Goal: Task Accomplishment & Management: Manage account settings

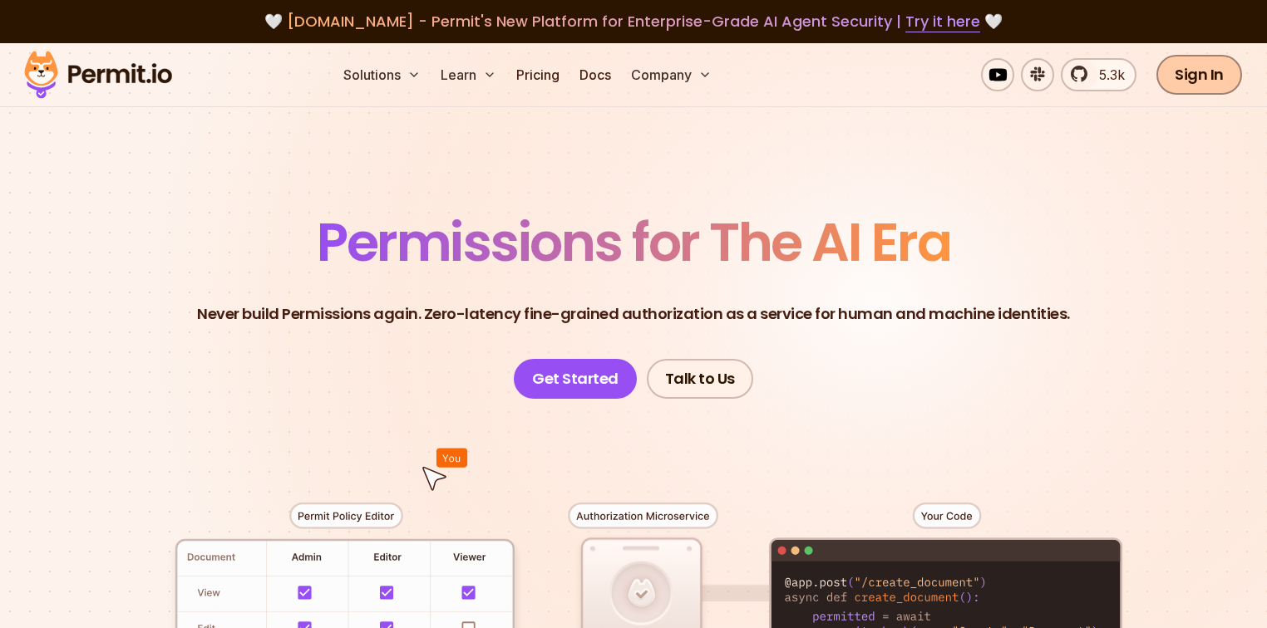
click at [1226, 78] on link "Sign In" at bounding box center [1199, 75] width 86 height 40
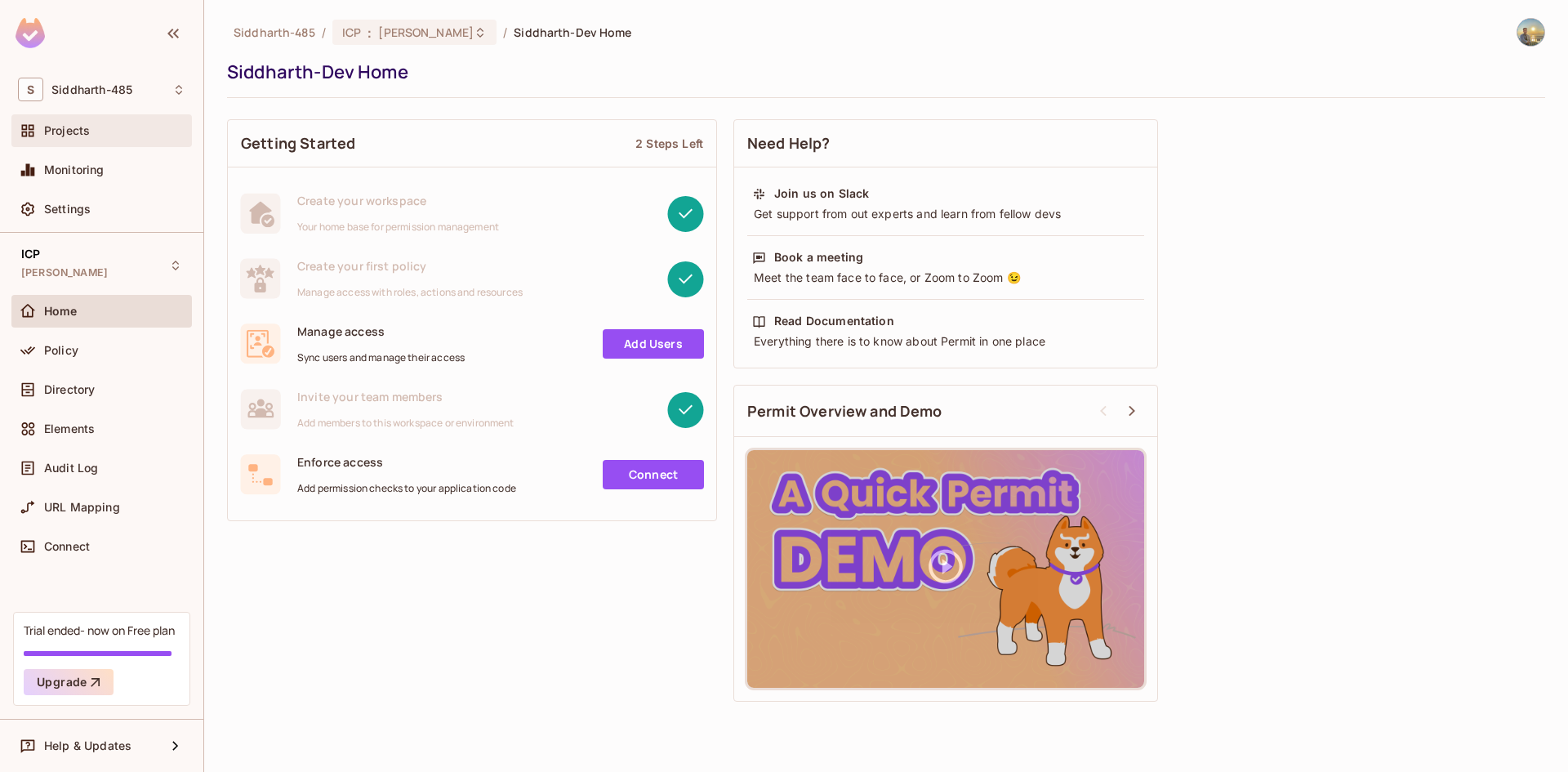
click at [106, 125] on div "Projects" at bounding box center [115, 130] width 141 height 13
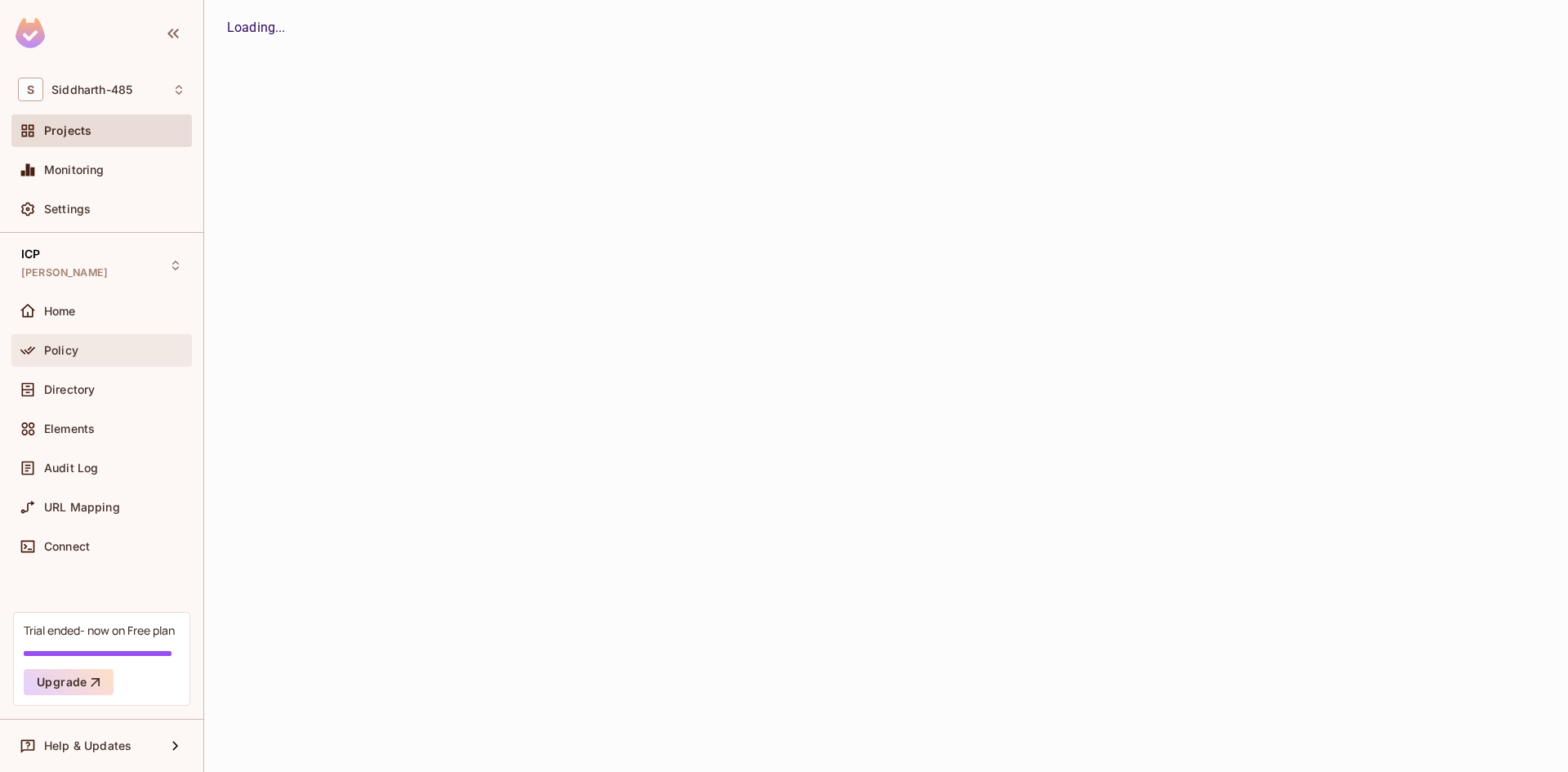
click at [90, 347] on div "Policy" at bounding box center [115, 350] width 141 height 13
click at [101, 447] on div "Elements" at bounding box center [102, 432] width 181 height 39
click at [112, 400] on div "Directory" at bounding box center [102, 389] width 181 height 32
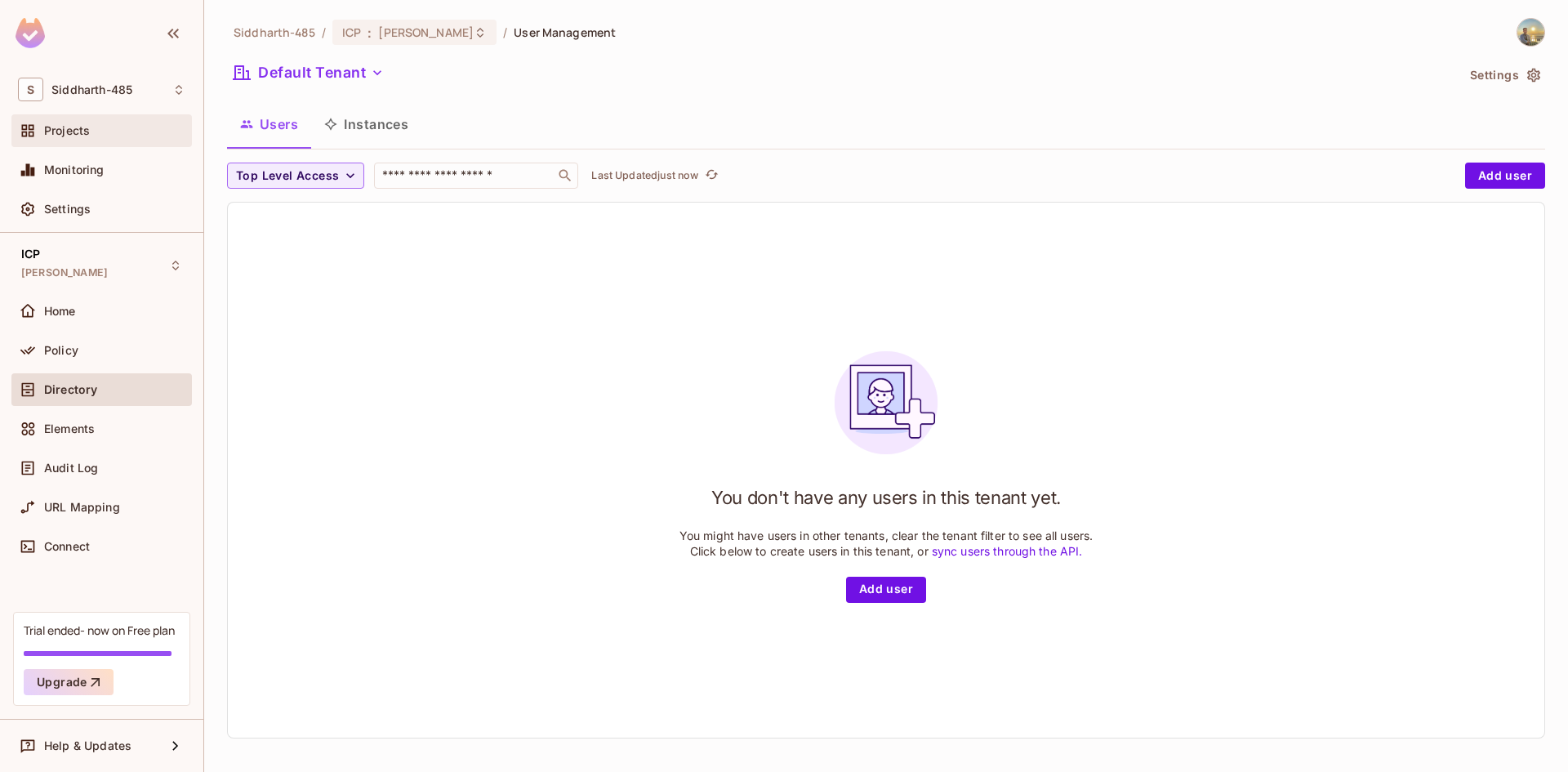
click at [132, 137] on div "Projects" at bounding box center [115, 130] width 141 height 13
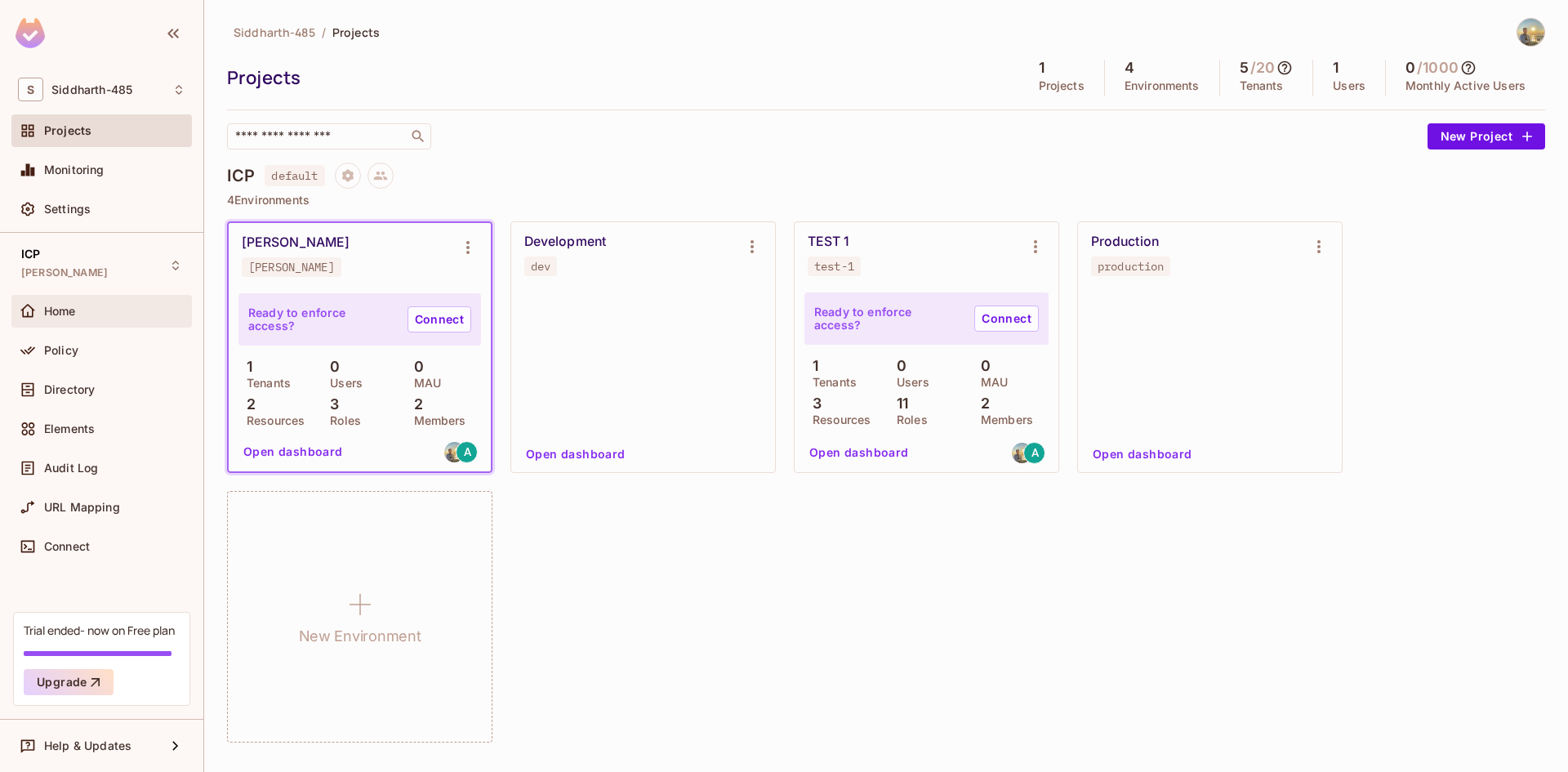
click at [109, 314] on div "Home" at bounding box center [115, 310] width 141 height 13
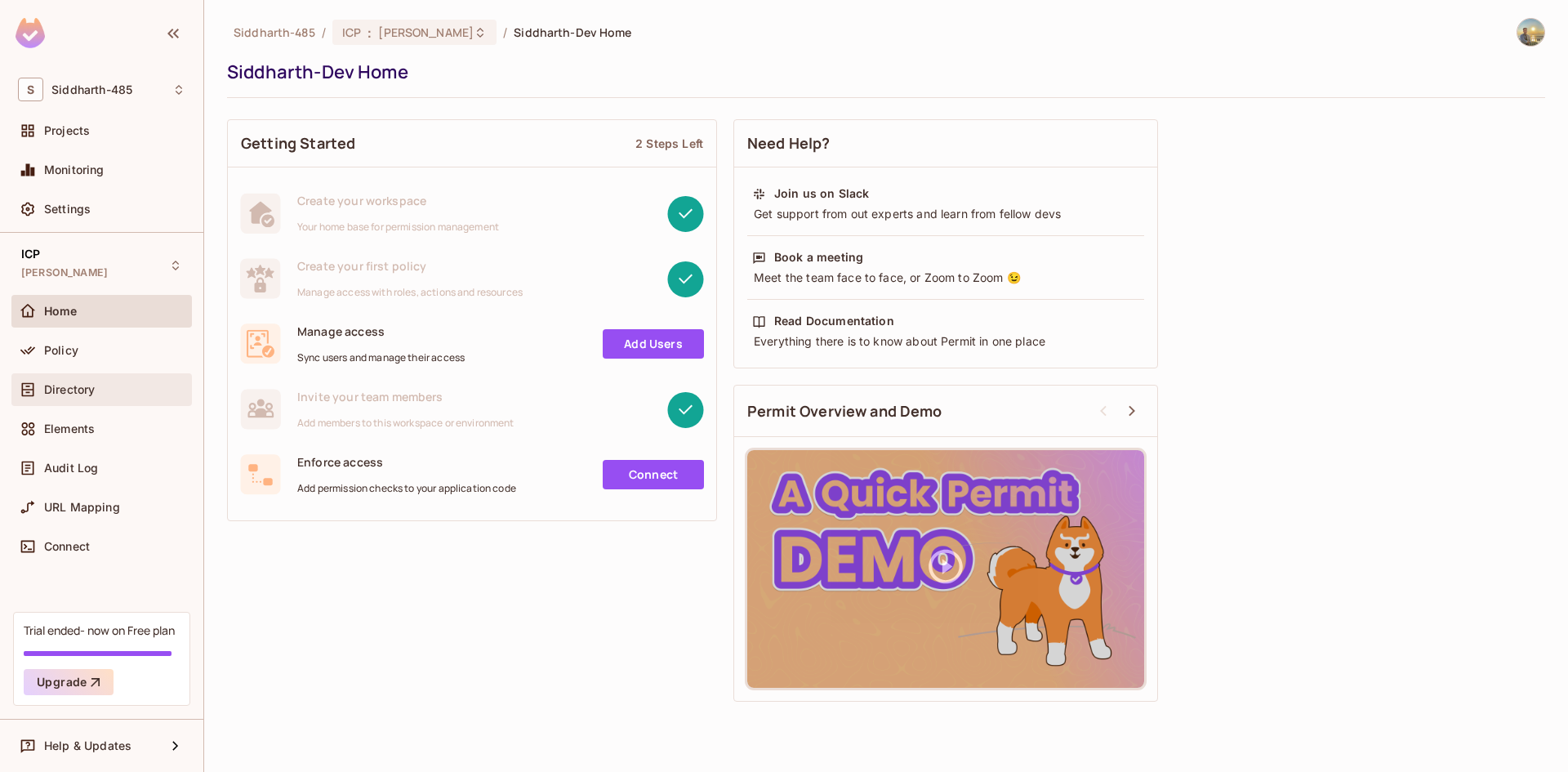
click at [109, 392] on div "Directory" at bounding box center [115, 389] width 141 height 13
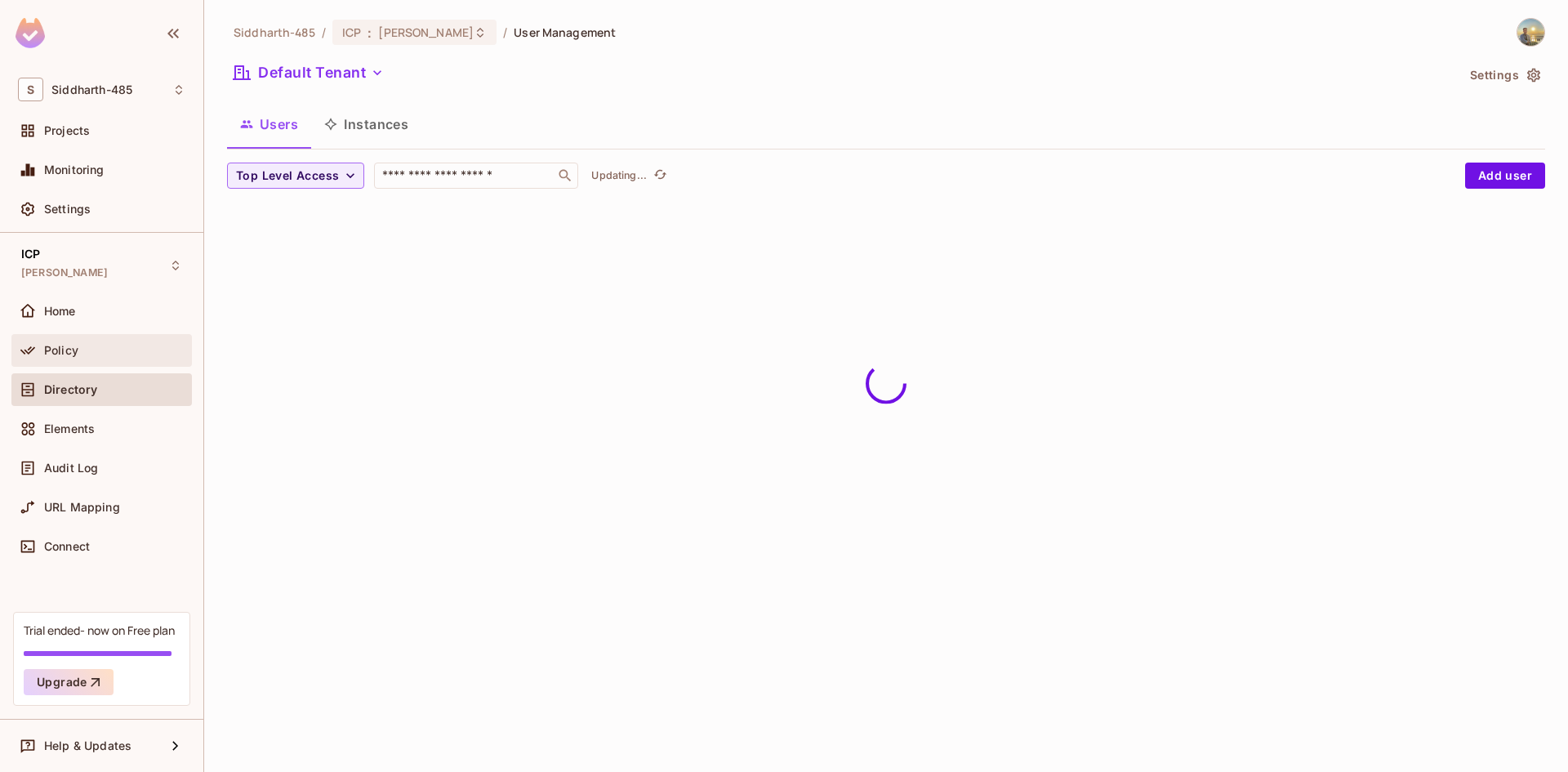
click at [109, 357] on div "Policy" at bounding box center [101, 351] width 167 height 20
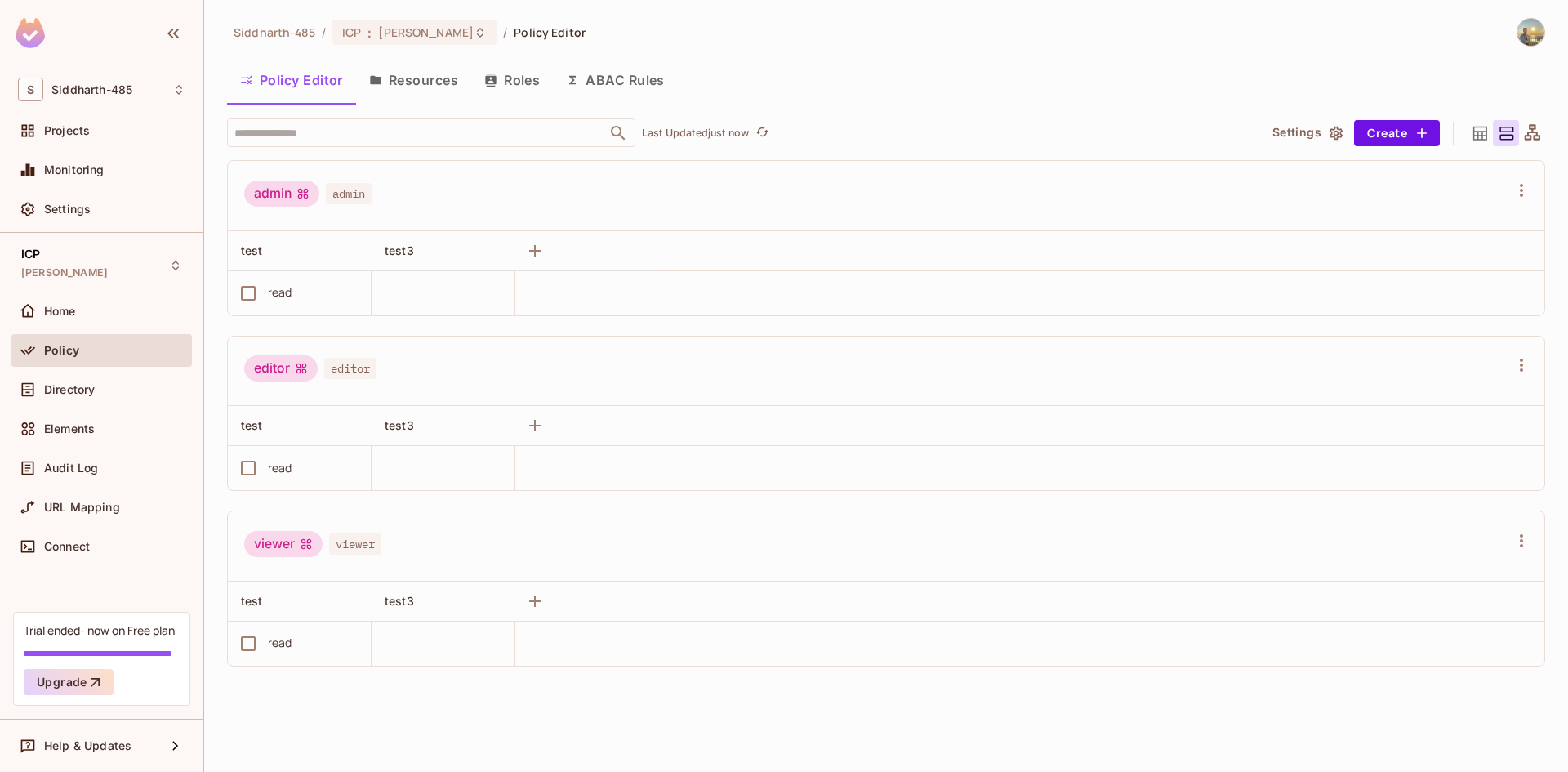
click at [372, 97] on button "Resources" at bounding box center [413, 81] width 115 height 41
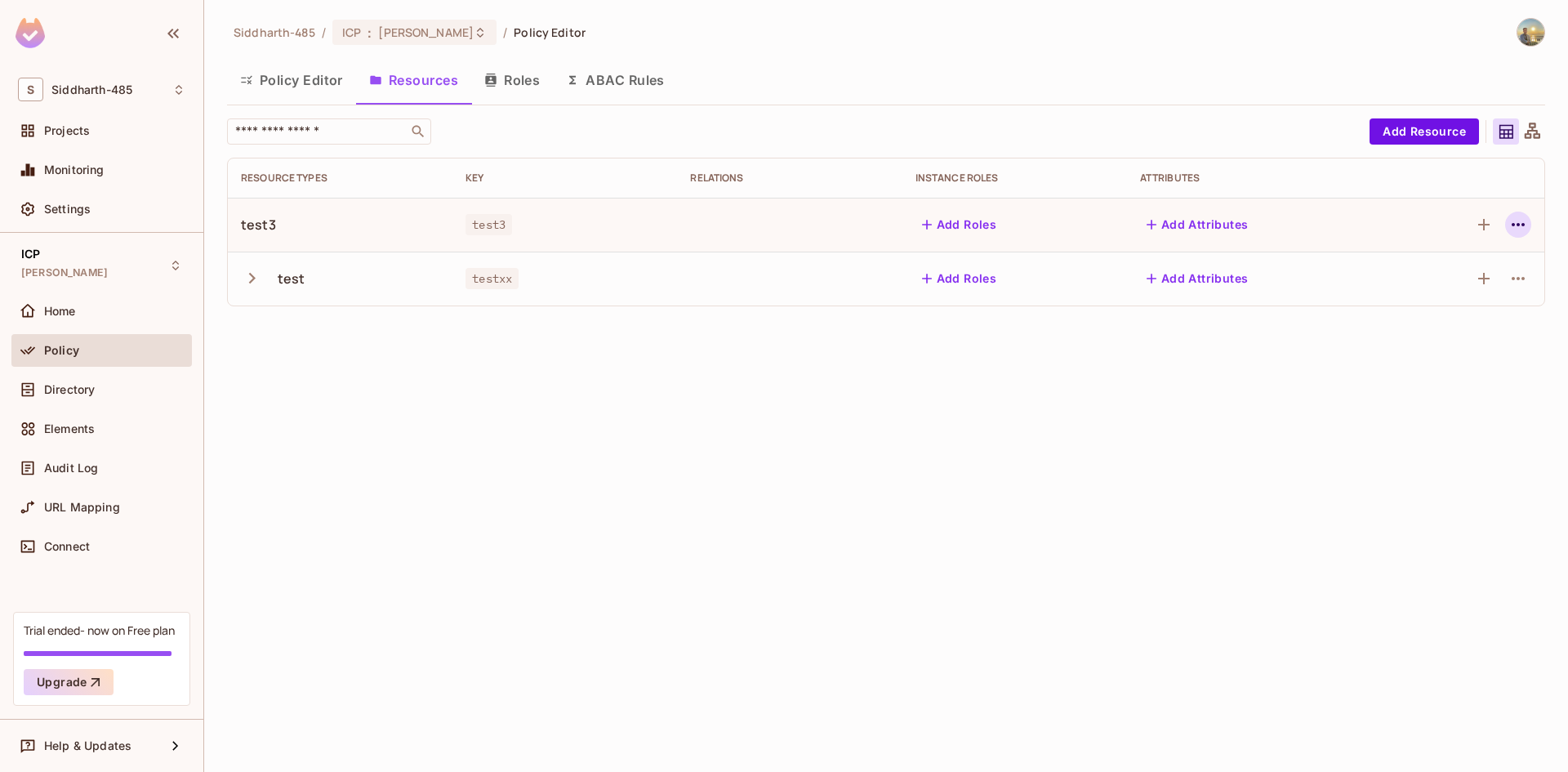
click at [1518, 224] on icon "button" at bounding box center [1518, 224] width 13 height 3
click at [1454, 335] on span "Delete Resource" at bounding box center [1454, 325] width 100 height 27
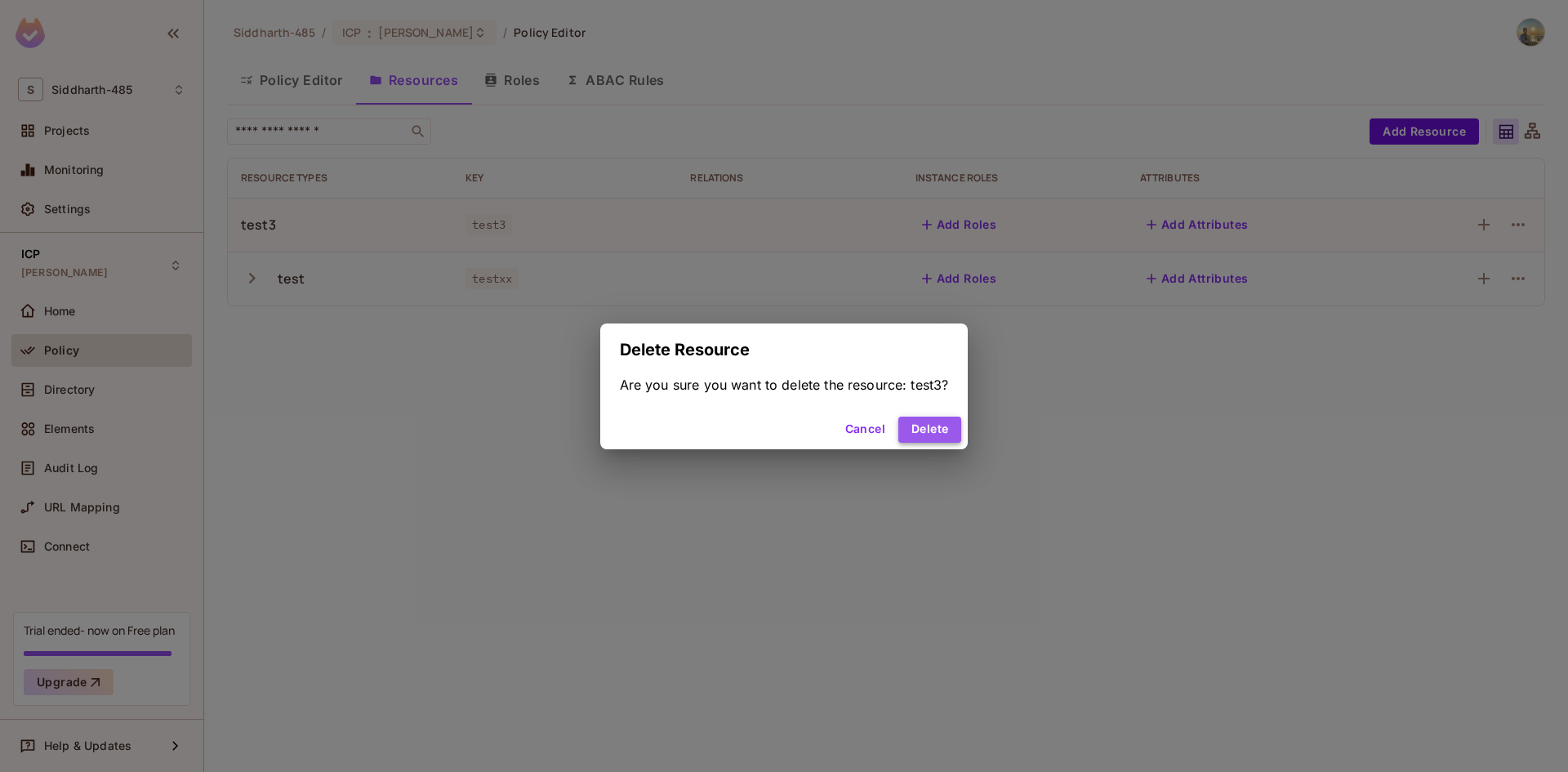
click at [927, 434] on button "Delete" at bounding box center [929, 429] width 63 height 27
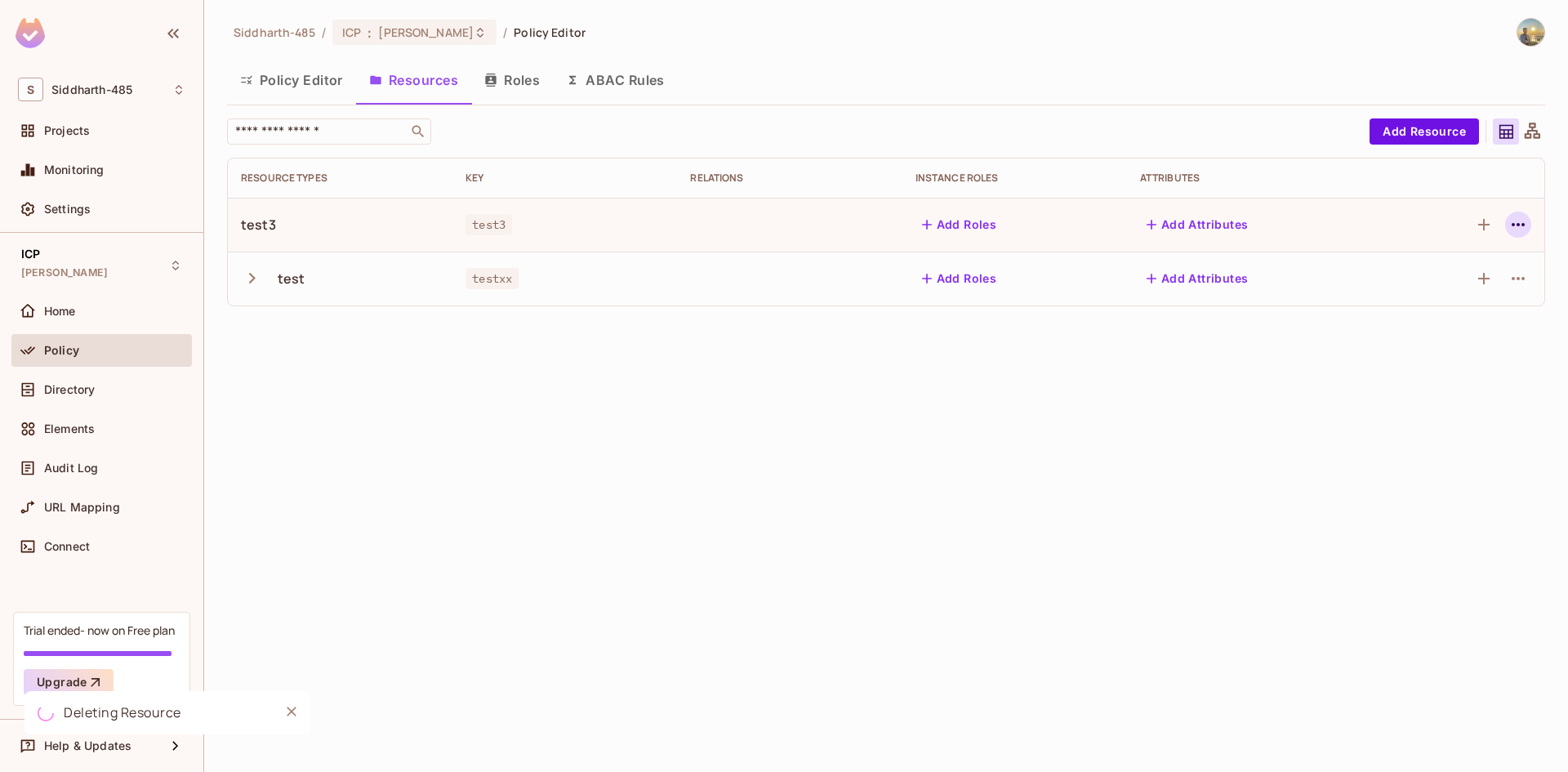
click at [1514, 236] on button "button" at bounding box center [1518, 224] width 27 height 27
click at [1454, 322] on div "Delete Resource" at bounding box center [1454, 325] width 90 height 17
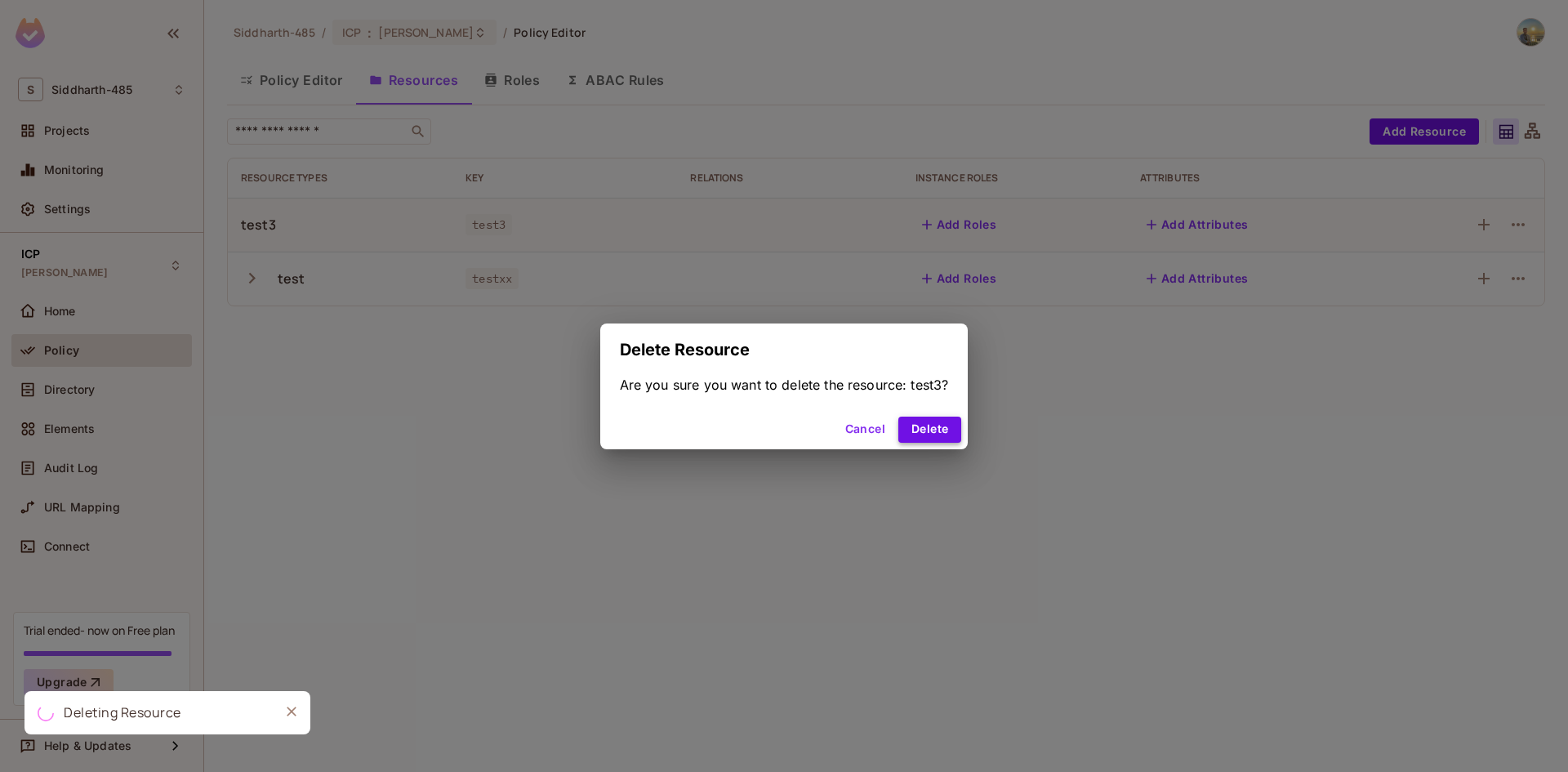
click at [942, 416] on button "Delete" at bounding box center [929, 429] width 63 height 27
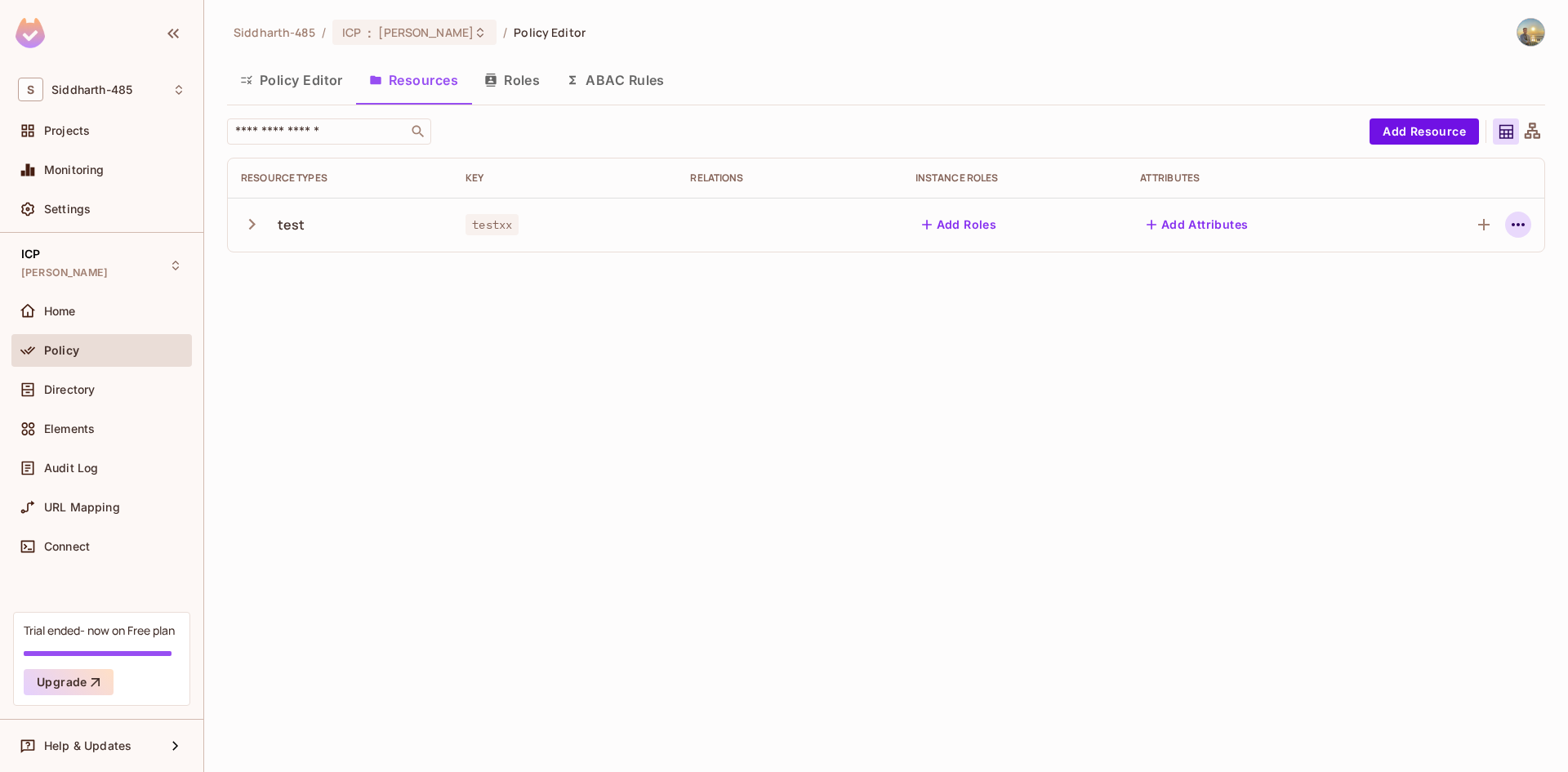
click at [1515, 235] on icon "button" at bounding box center [1518, 225] width 20 height 20
click at [1410, 326] on div "Delete Resource" at bounding box center [1454, 325] width 90 height 17
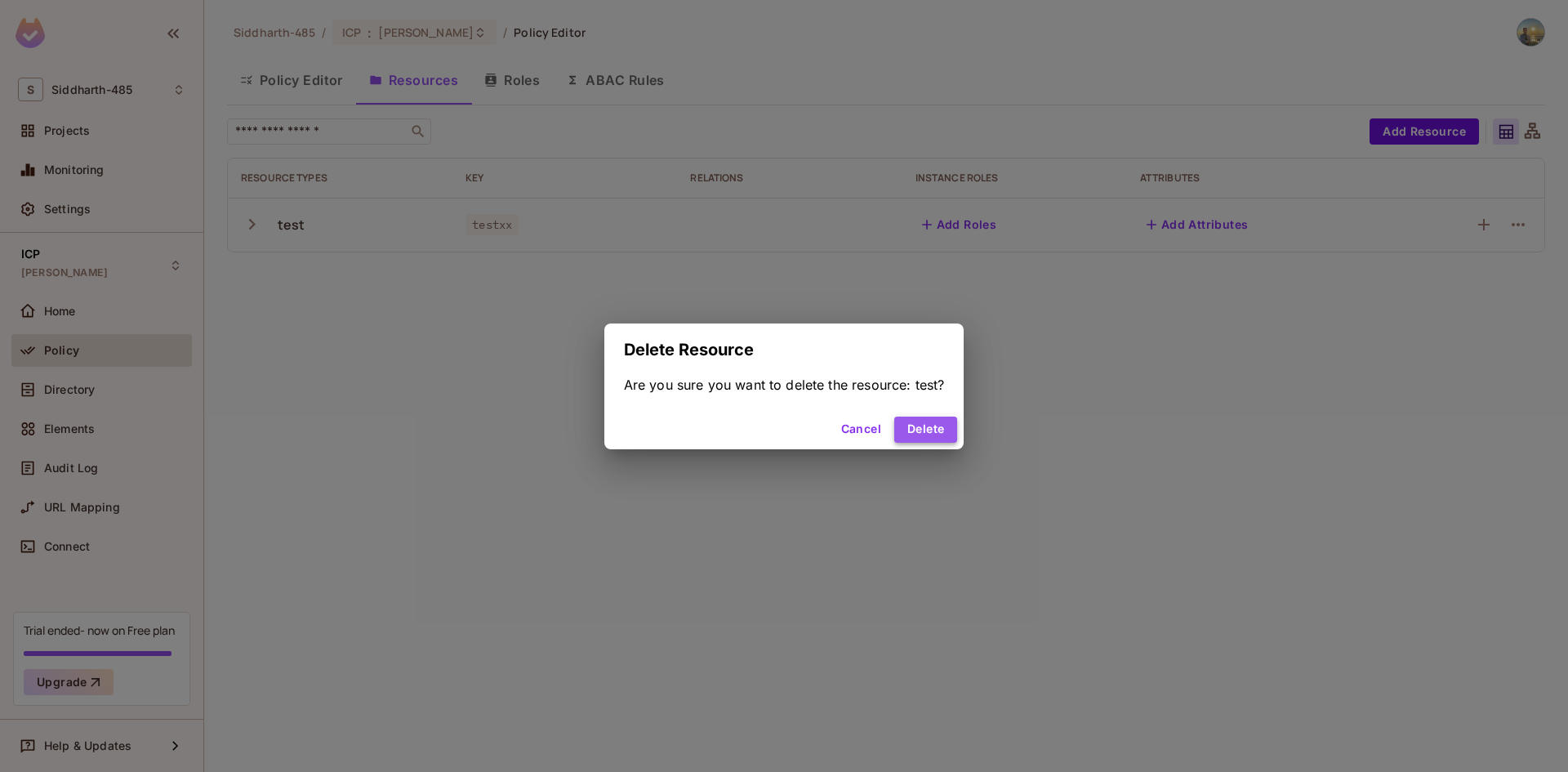
click at [947, 424] on button "Delete" at bounding box center [925, 429] width 63 height 27
